Goal: Use online tool/utility: Utilize a website feature to perform a specific function

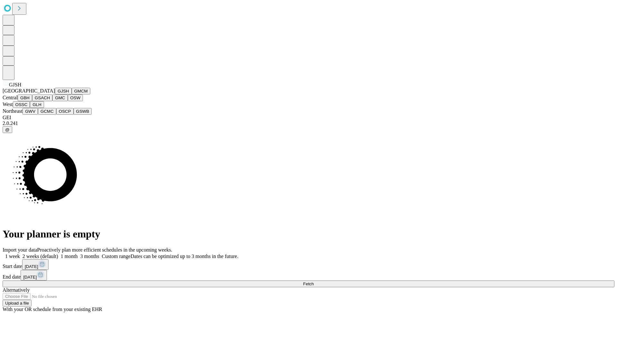
click at [55, 95] on button "GJSH" at bounding box center [63, 91] width 17 height 7
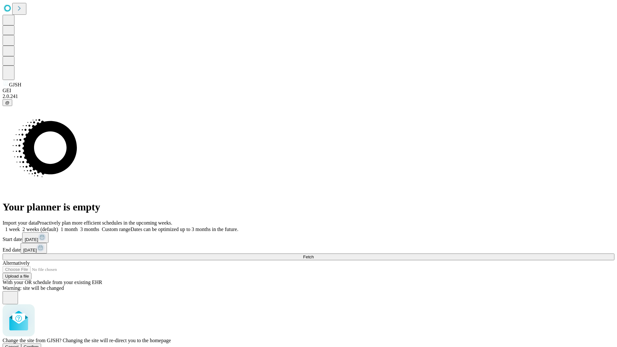
click at [39, 345] on span "Confirm" at bounding box center [31, 347] width 15 height 5
click at [78, 227] on label "1 month" at bounding box center [68, 229] width 20 height 5
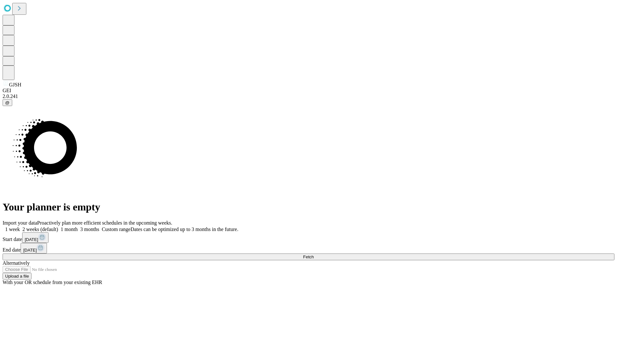
click at [314, 255] on span "Fetch" at bounding box center [308, 257] width 11 height 5
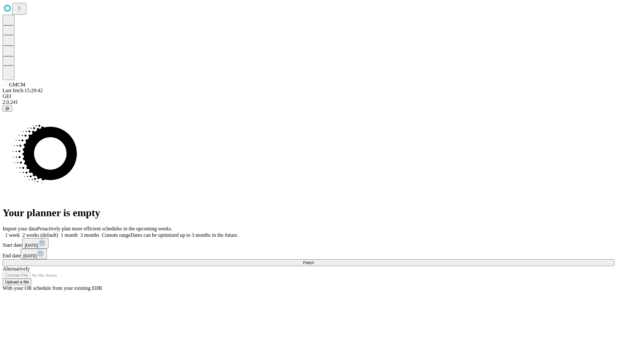
click at [78, 232] on label "1 month" at bounding box center [68, 234] width 20 height 5
click at [314, 260] on span "Fetch" at bounding box center [308, 262] width 11 height 5
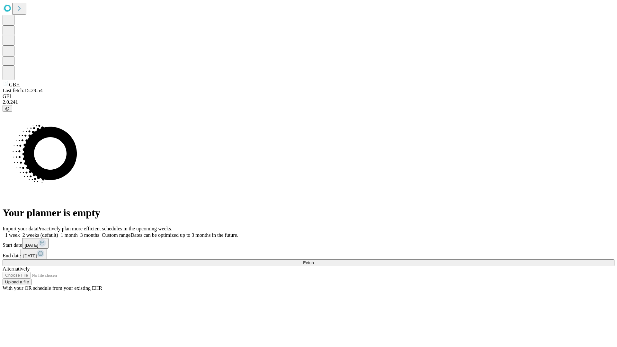
click at [78, 232] on label "1 month" at bounding box center [68, 234] width 20 height 5
click at [314, 260] on span "Fetch" at bounding box center [308, 262] width 11 height 5
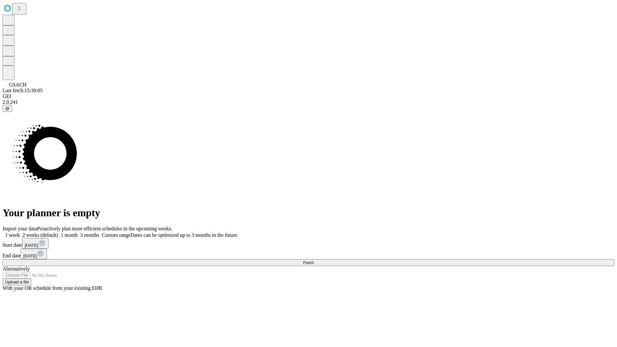
click at [314, 260] on span "Fetch" at bounding box center [308, 262] width 11 height 5
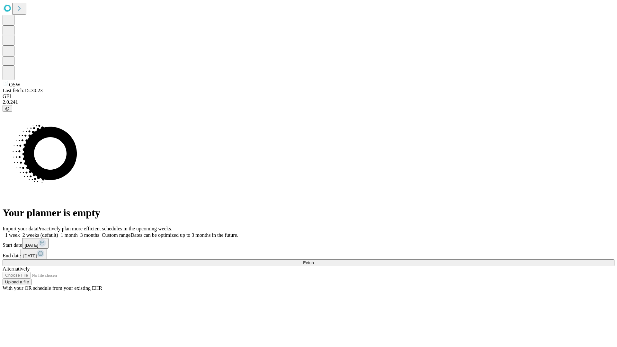
click at [314, 260] on span "Fetch" at bounding box center [308, 262] width 11 height 5
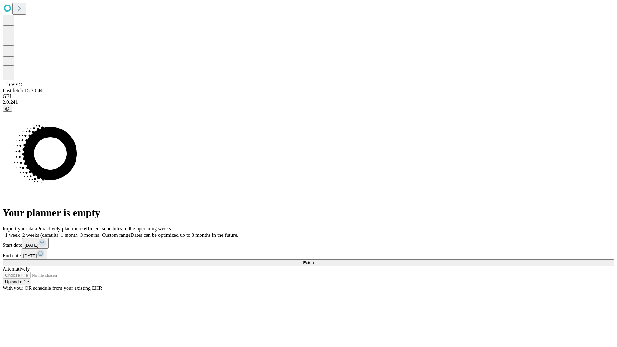
click at [78, 232] on label "1 month" at bounding box center [68, 234] width 20 height 5
click at [314, 260] on span "Fetch" at bounding box center [308, 262] width 11 height 5
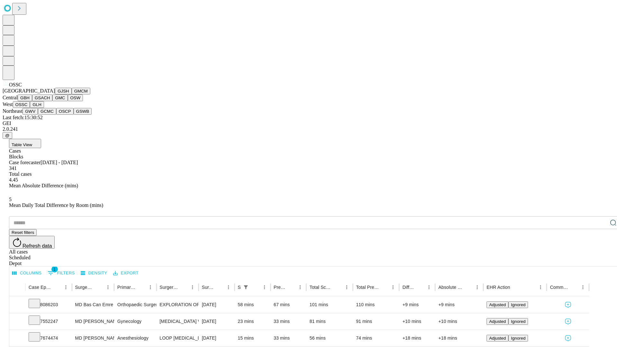
click at [44, 108] on button "GLH" at bounding box center [37, 104] width 14 height 7
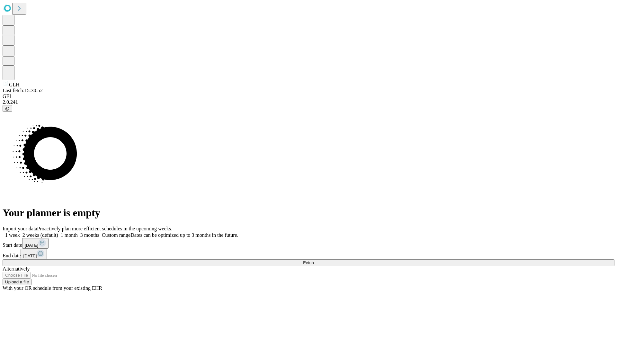
click at [78, 232] on label "1 month" at bounding box center [68, 234] width 20 height 5
click at [314, 260] on span "Fetch" at bounding box center [308, 262] width 11 height 5
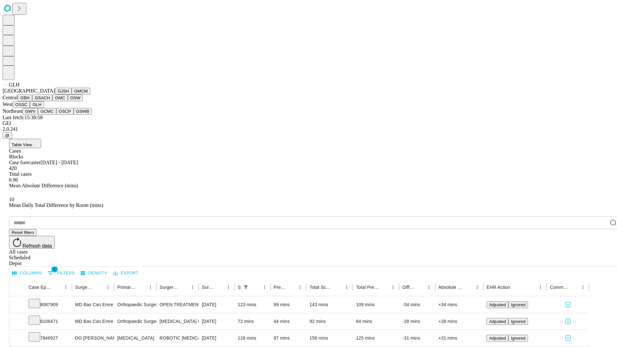
click at [38, 115] on button "GWV" at bounding box center [30, 111] width 15 height 7
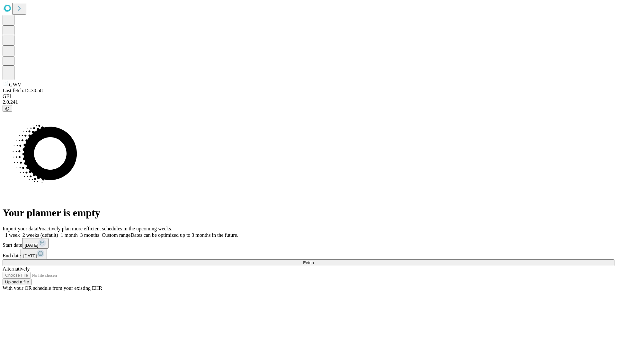
click at [314, 260] on span "Fetch" at bounding box center [308, 262] width 11 height 5
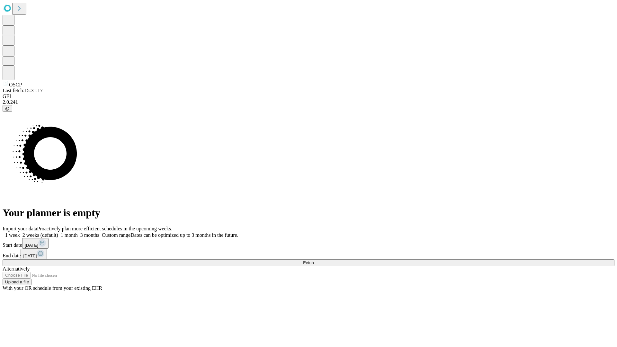
click at [78, 232] on label "1 month" at bounding box center [68, 234] width 20 height 5
click at [314, 260] on span "Fetch" at bounding box center [308, 262] width 11 height 5
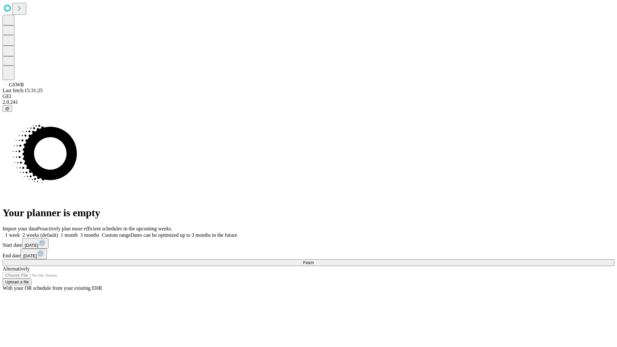
click at [78, 232] on label "1 month" at bounding box center [68, 234] width 20 height 5
click at [314, 260] on span "Fetch" at bounding box center [308, 262] width 11 height 5
